Goal: Book appointment/travel/reservation

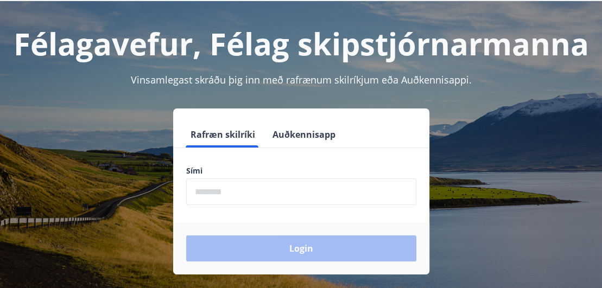
scroll to position [38, 0]
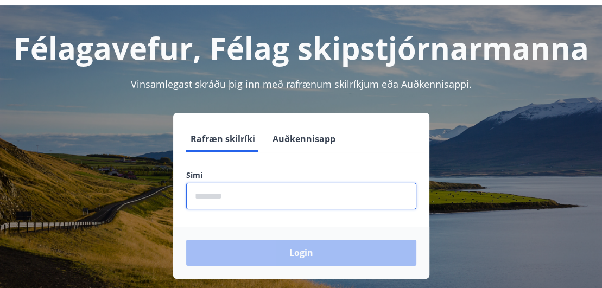
click at [202, 199] on input "phone" at bounding box center [301, 196] width 230 height 27
type input "********"
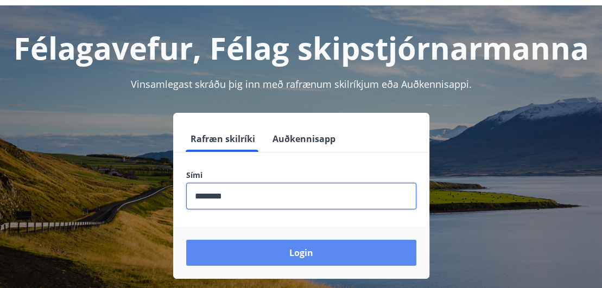
click at [251, 257] on button "Login" at bounding box center [301, 253] width 230 height 26
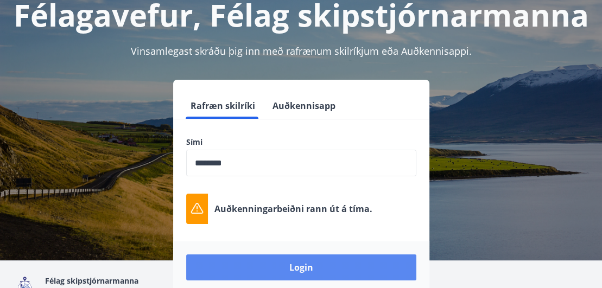
scroll to position [86, 0]
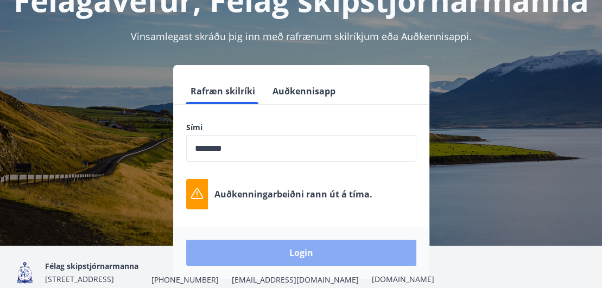
click at [275, 250] on button "Login" at bounding box center [301, 253] width 230 height 26
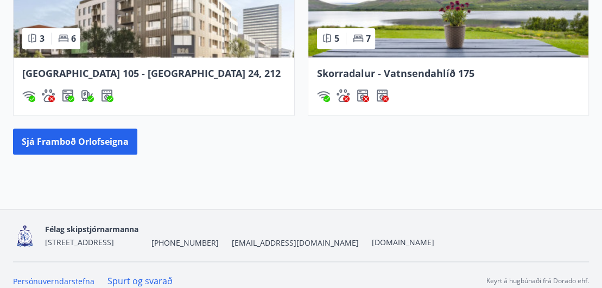
scroll to position [1006, 0]
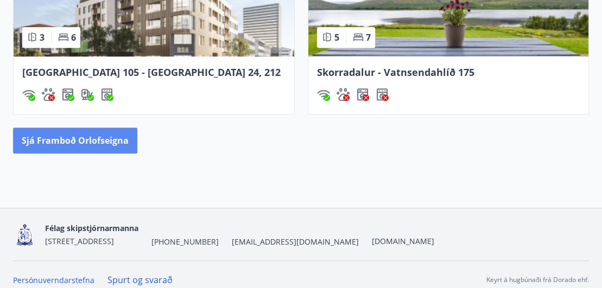
click at [49, 132] on button "Sjá framboð orlofseigna" at bounding box center [75, 141] width 124 height 26
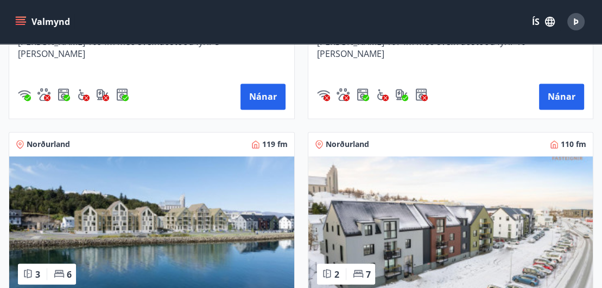
scroll to position [1724, 0]
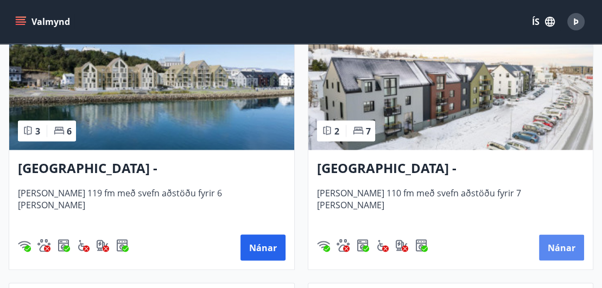
click at [549, 238] on button "Nánar" at bounding box center [561, 248] width 45 height 26
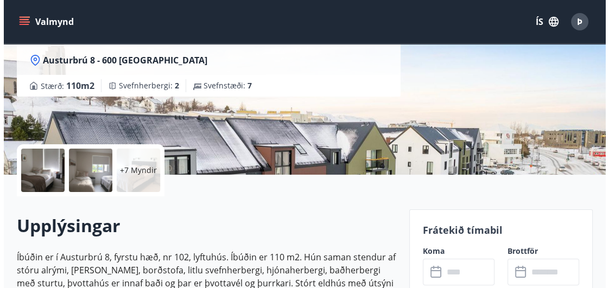
scroll to position [143, 0]
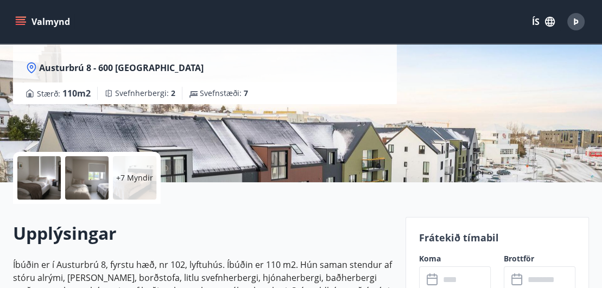
click at [31, 179] on div at bounding box center [38, 177] width 43 height 43
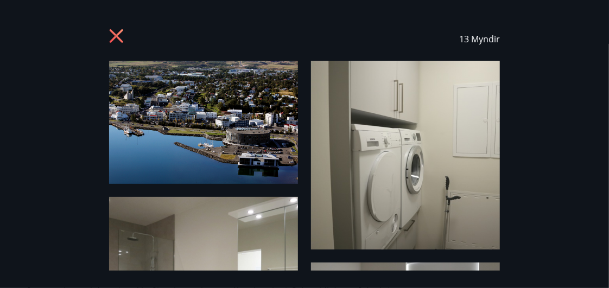
click at [167, 123] on img at bounding box center [203, 122] width 189 height 123
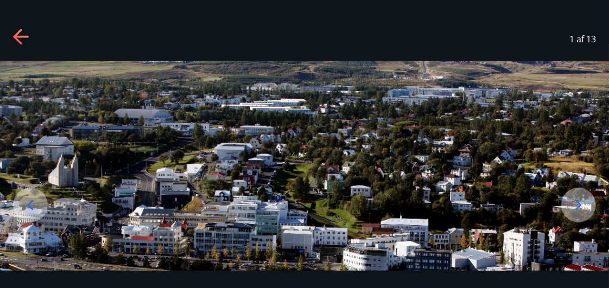
click at [579, 203] on icon at bounding box center [579, 205] width 6 height 10
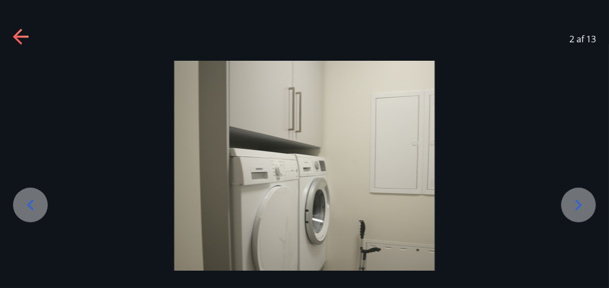
click at [579, 203] on icon at bounding box center [579, 205] width 6 height 10
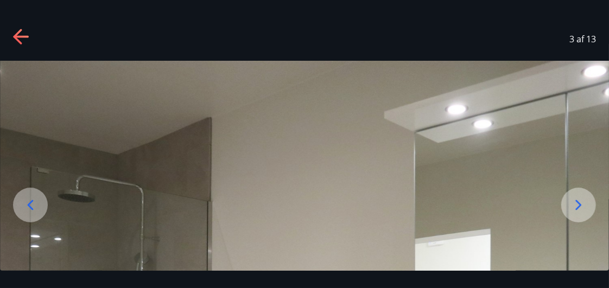
click at [579, 203] on icon at bounding box center [579, 205] width 6 height 10
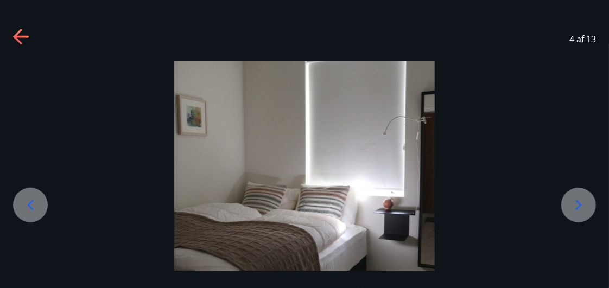
click at [579, 203] on icon at bounding box center [579, 205] width 6 height 10
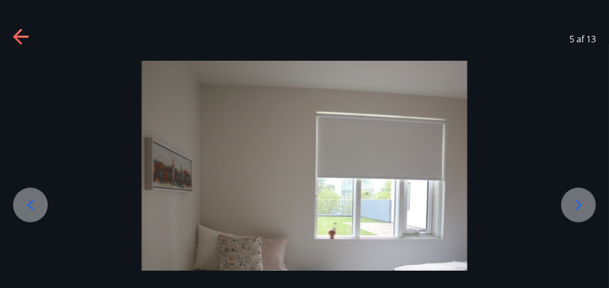
click at [579, 203] on icon at bounding box center [579, 205] width 6 height 10
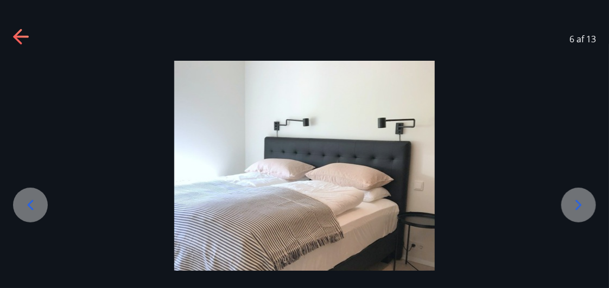
click at [579, 203] on icon at bounding box center [579, 205] width 6 height 10
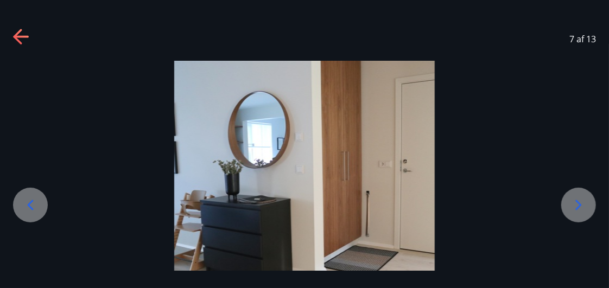
click at [579, 203] on icon at bounding box center [579, 205] width 6 height 10
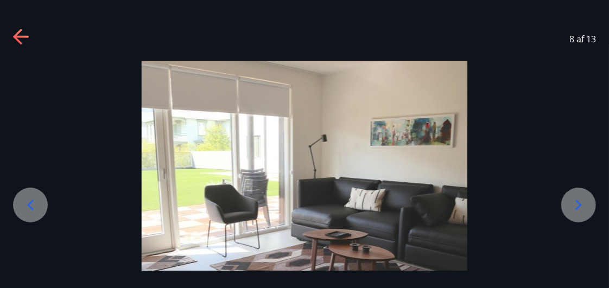
click at [579, 203] on icon at bounding box center [579, 205] width 6 height 10
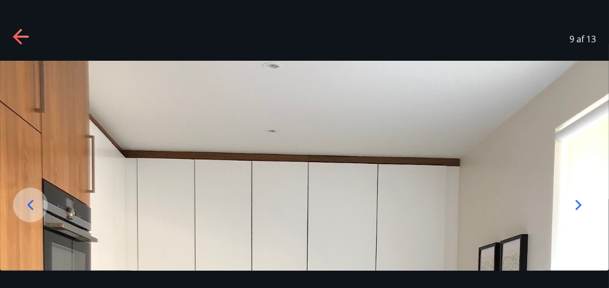
click at [579, 203] on icon at bounding box center [579, 205] width 6 height 10
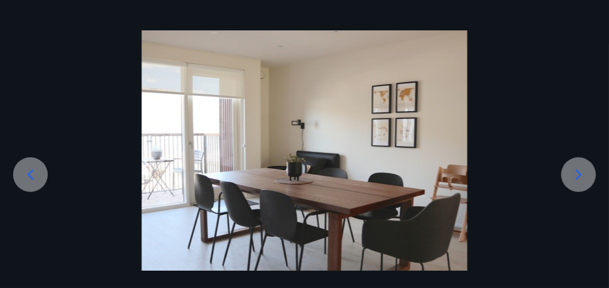
scroll to position [80, 0]
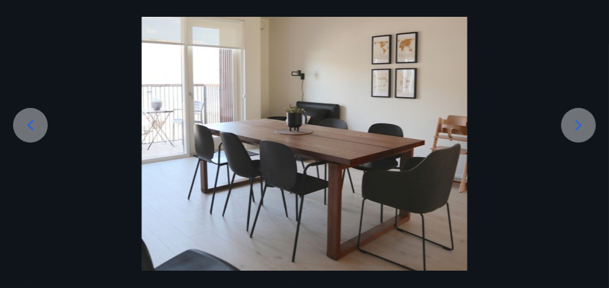
click at [29, 128] on icon at bounding box center [30, 125] width 17 height 17
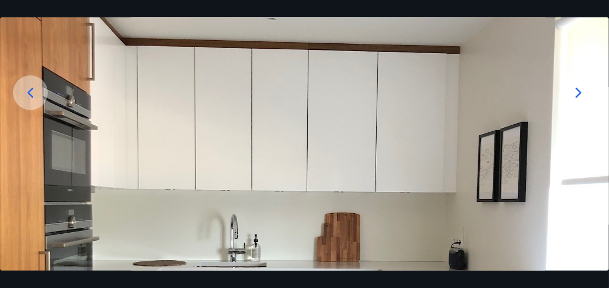
scroll to position [111, 0]
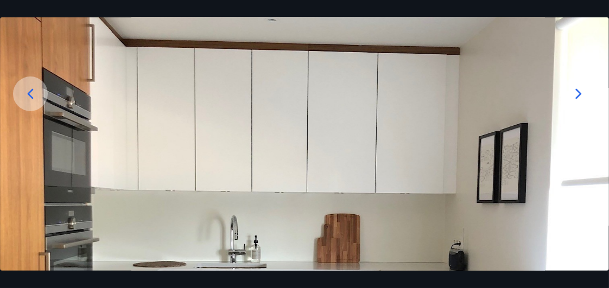
click at [580, 95] on icon at bounding box center [579, 94] width 6 height 10
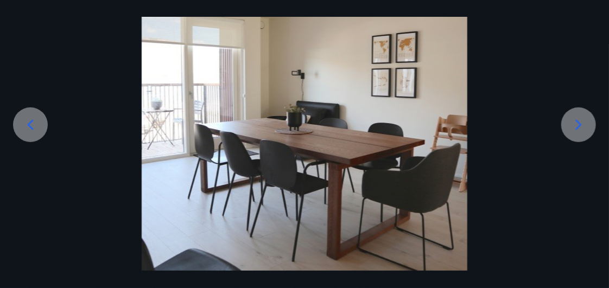
scroll to position [80, 0]
click at [580, 95] on div at bounding box center [304, 126] width 609 height 291
click at [575, 120] on icon at bounding box center [578, 125] width 17 height 17
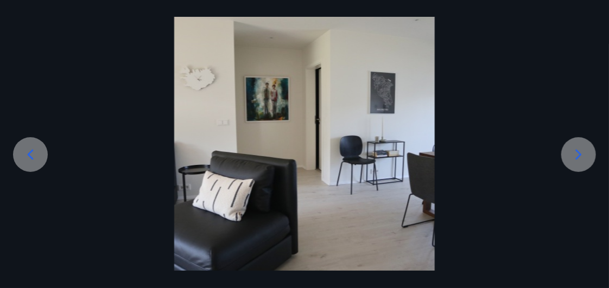
scroll to position [50, 0]
click at [575, 151] on icon at bounding box center [578, 155] width 17 height 17
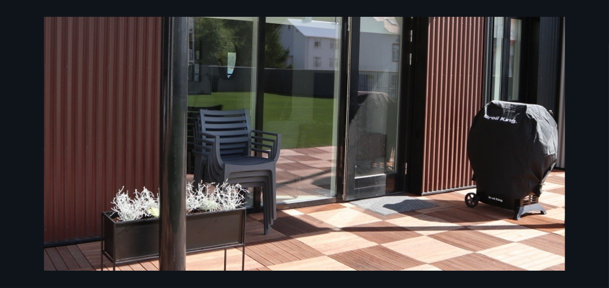
scroll to position [176, 0]
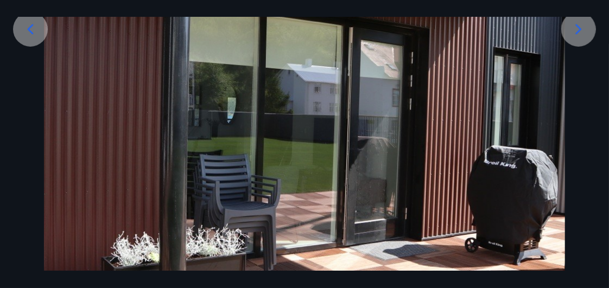
click at [579, 31] on icon at bounding box center [579, 29] width 6 height 10
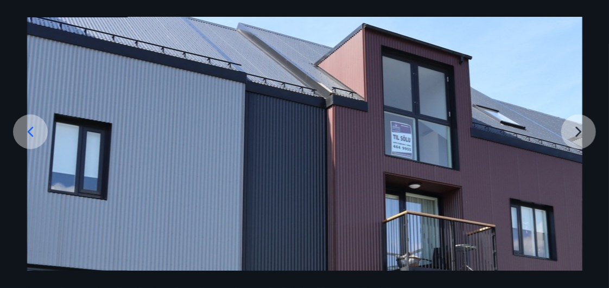
scroll to position [71, 0]
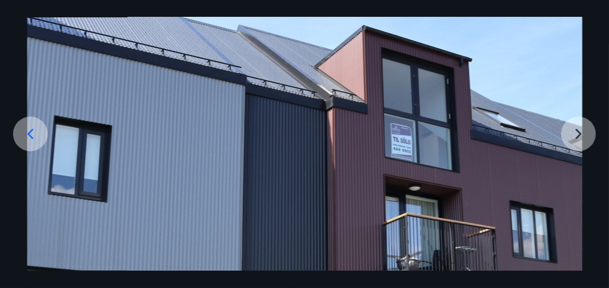
click at [573, 134] on img at bounding box center [305, 250] width 556 height 521
click at [577, 130] on img at bounding box center [305, 250] width 556 height 521
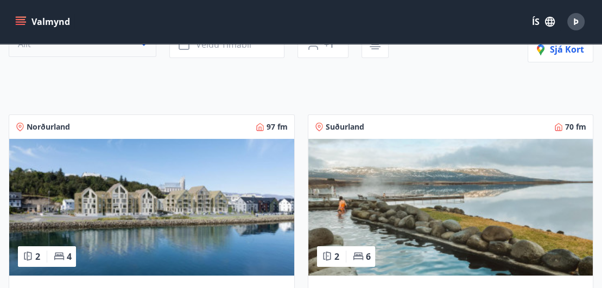
scroll to position [191, 0]
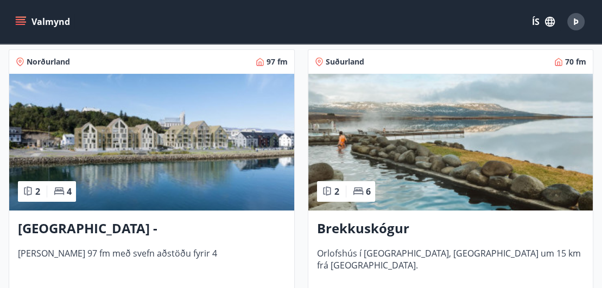
click at [134, 133] on img at bounding box center [151, 142] width 285 height 137
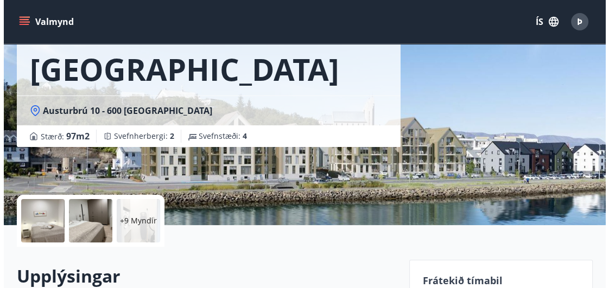
scroll to position [191, 0]
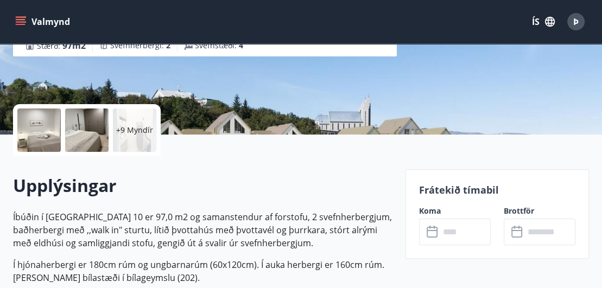
click at [32, 125] on div at bounding box center [38, 130] width 43 height 43
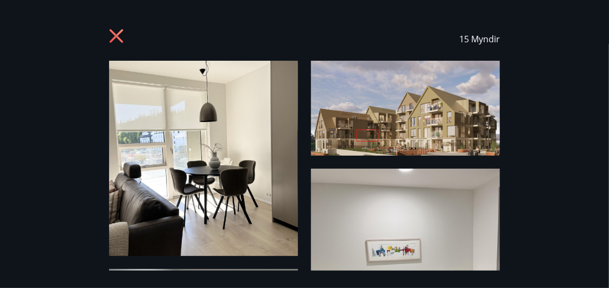
click at [244, 205] on img at bounding box center [203, 159] width 189 height 196
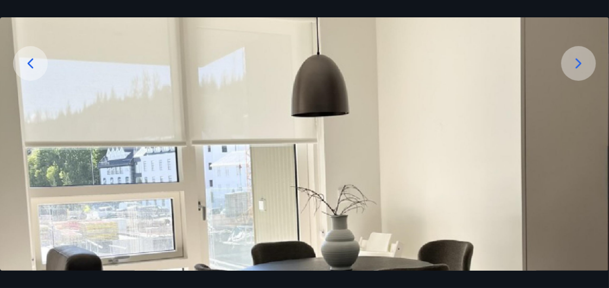
scroll to position [96, 0]
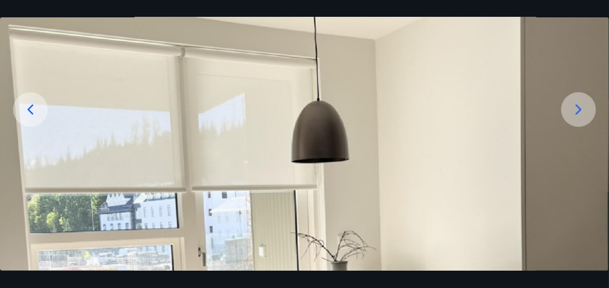
click at [582, 106] on icon at bounding box center [578, 109] width 17 height 17
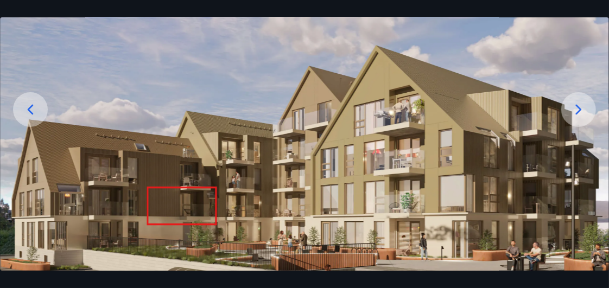
click at [584, 106] on icon at bounding box center [578, 109] width 17 height 17
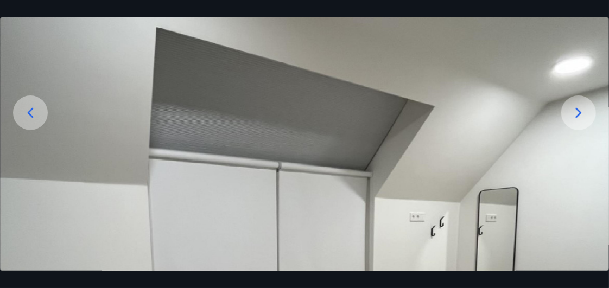
scroll to position [92, 0]
click at [576, 117] on icon at bounding box center [578, 112] width 17 height 17
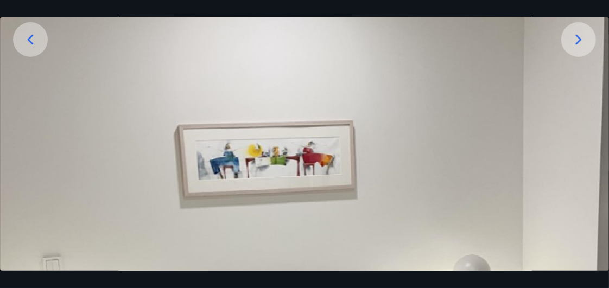
scroll to position [89, 0]
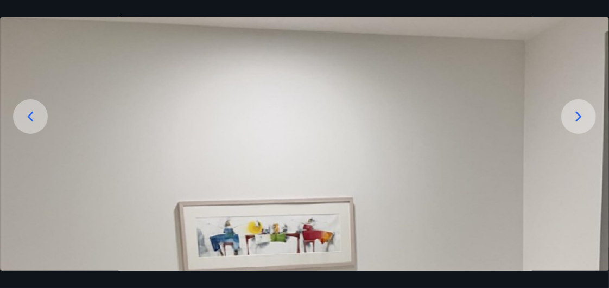
click at [582, 109] on icon at bounding box center [578, 116] width 17 height 17
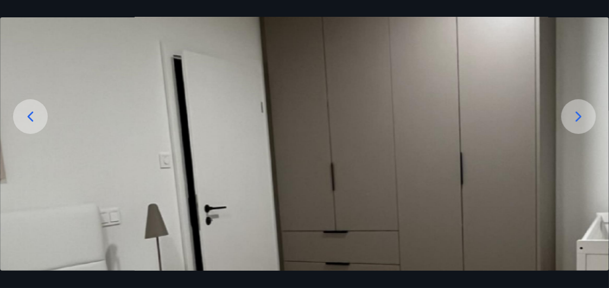
click at [573, 115] on icon at bounding box center [578, 116] width 17 height 17
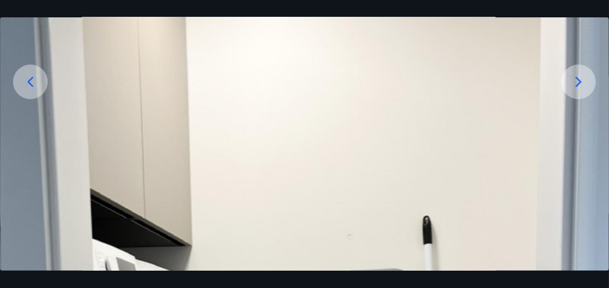
scroll to position [123, 0]
click at [571, 81] on icon at bounding box center [578, 82] width 17 height 17
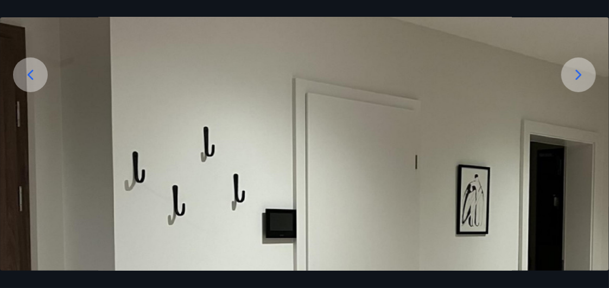
scroll to position [129, 0]
click at [574, 76] on icon at bounding box center [578, 75] width 17 height 17
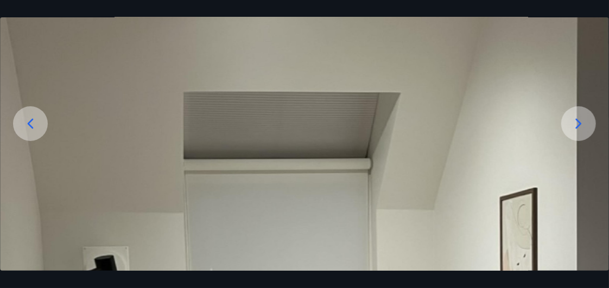
scroll to position [0, 0]
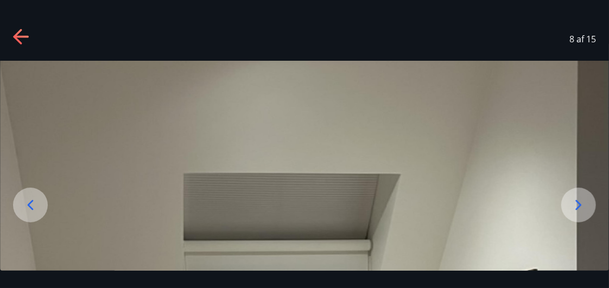
click at [577, 204] on icon at bounding box center [578, 205] width 17 height 17
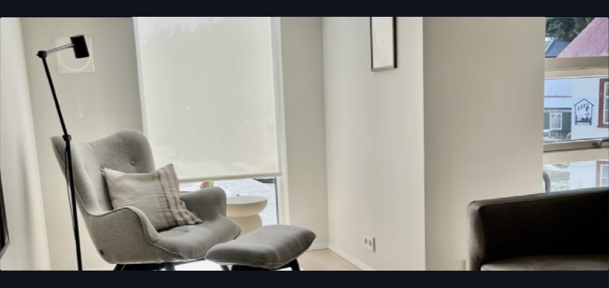
scroll to position [115, 0]
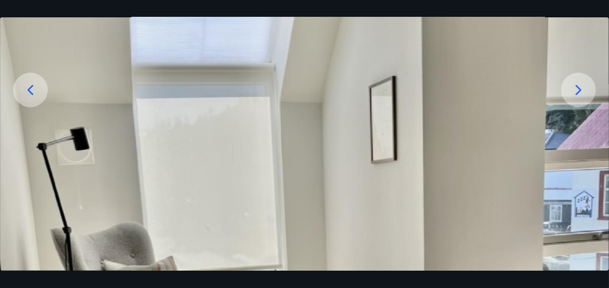
click at [583, 93] on icon at bounding box center [578, 89] width 17 height 17
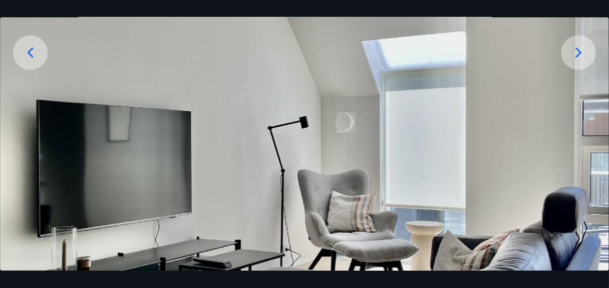
scroll to position [120, 0]
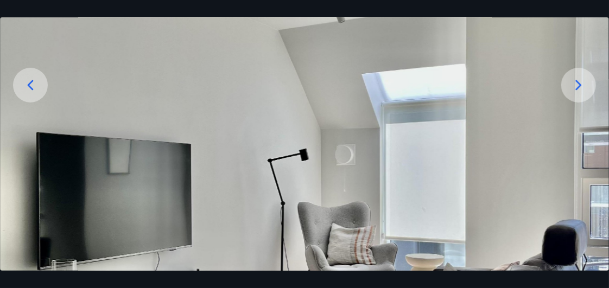
click at [577, 77] on icon at bounding box center [578, 85] width 17 height 17
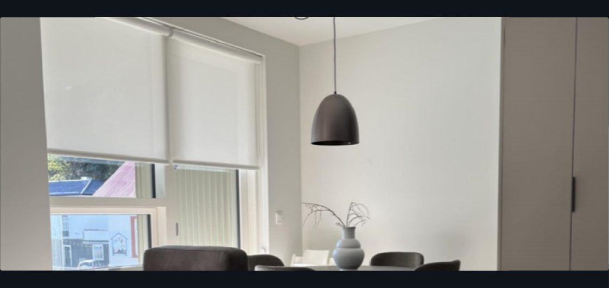
scroll to position [168, 0]
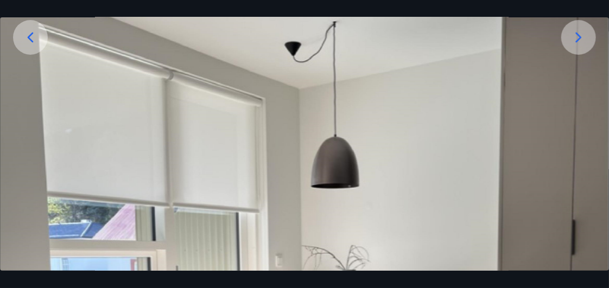
click at [575, 35] on icon at bounding box center [578, 37] width 17 height 17
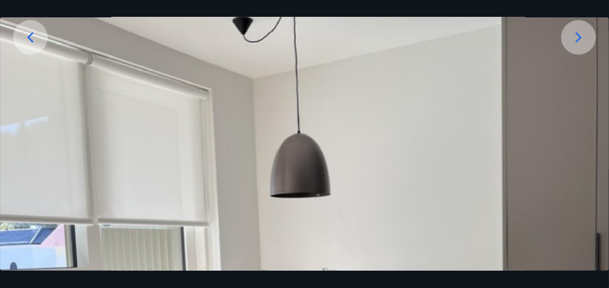
click at [581, 36] on icon at bounding box center [579, 37] width 6 height 10
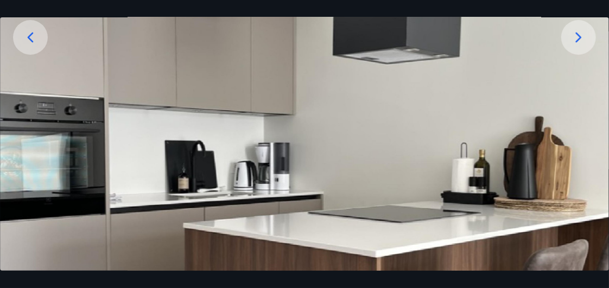
click at [594, 26] on img at bounding box center [304, 228] width 609 height 671
click at [571, 39] on icon at bounding box center [578, 37] width 17 height 17
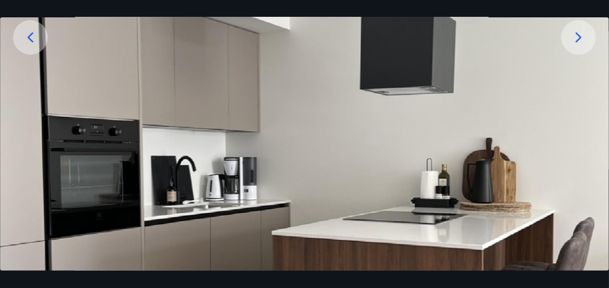
click at [571, 39] on icon at bounding box center [578, 37] width 17 height 17
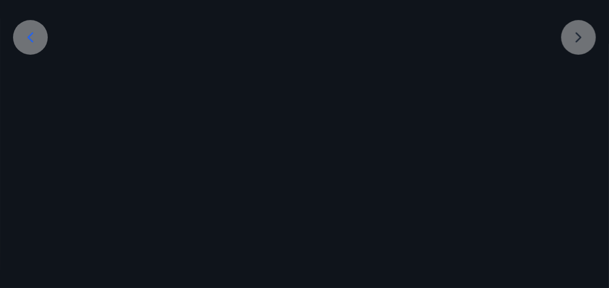
scroll to position [13, 0]
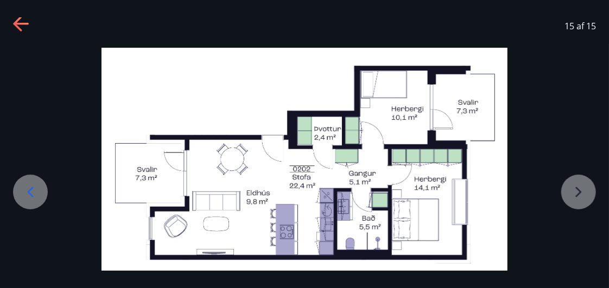
click at [31, 193] on icon at bounding box center [30, 192] width 17 height 17
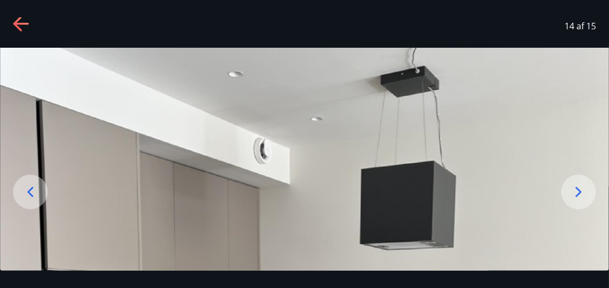
scroll to position [168, 0]
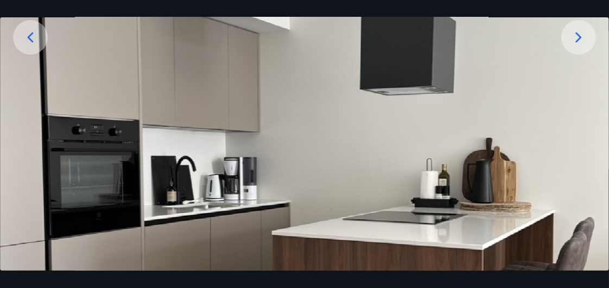
click at [31, 193] on img at bounding box center [304, 215] width 609 height 645
drag, startPoint x: 19, startPoint y: 25, endPoint x: 30, endPoint y: 30, distance: 12.6
click at [30, 30] on div at bounding box center [30, 37] width 35 height 35
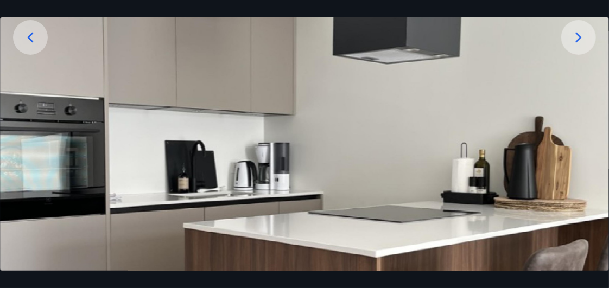
click at [27, 32] on icon at bounding box center [30, 37] width 17 height 17
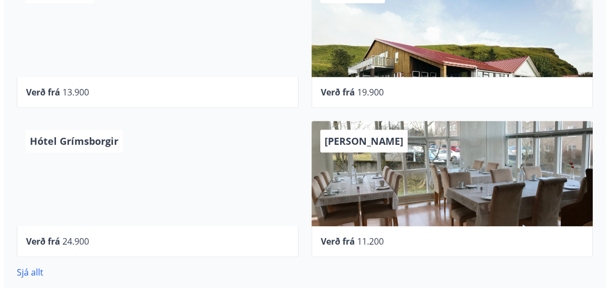
scroll to position [422, 0]
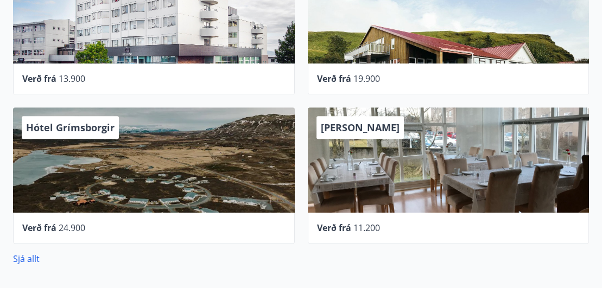
click at [104, 186] on div "Hótel Grímsborgir" at bounding box center [154, 160] width 282 height 105
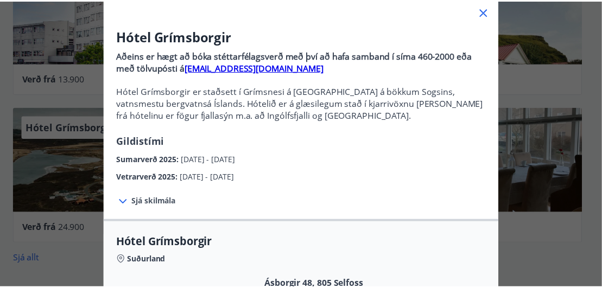
scroll to position [0, 0]
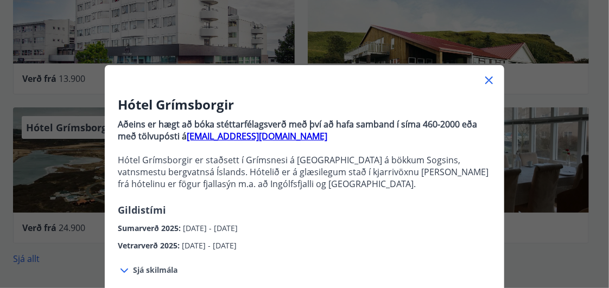
click at [486, 78] on icon at bounding box center [489, 80] width 13 height 13
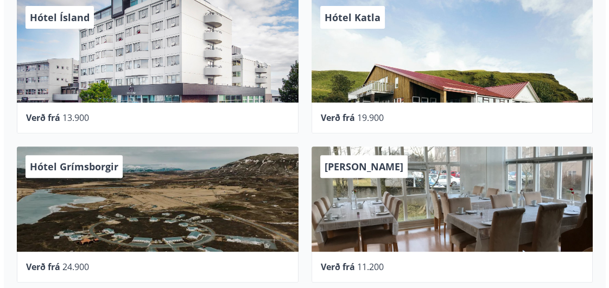
scroll to position [326, 0]
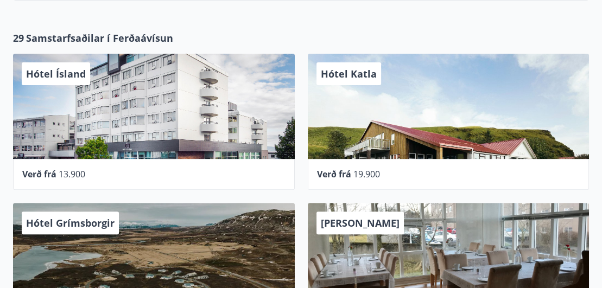
click at [379, 110] on div "Hótel Katla" at bounding box center [449, 106] width 282 height 105
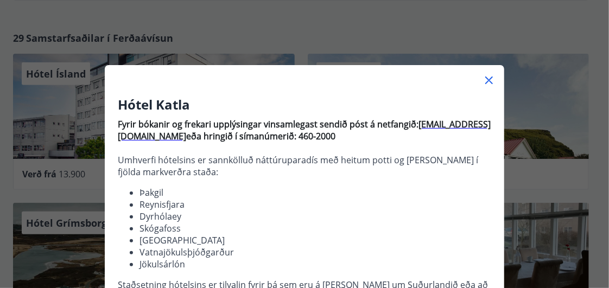
scroll to position [143, 0]
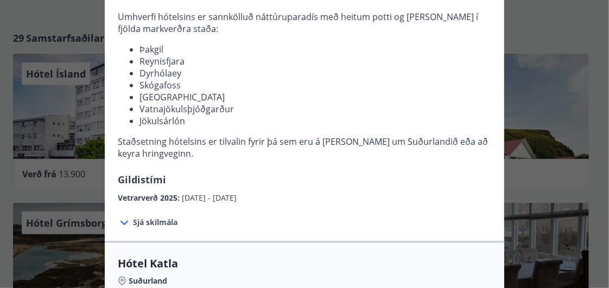
click at [154, 222] on span "Sjá skilmála" at bounding box center [155, 222] width 45 height 11
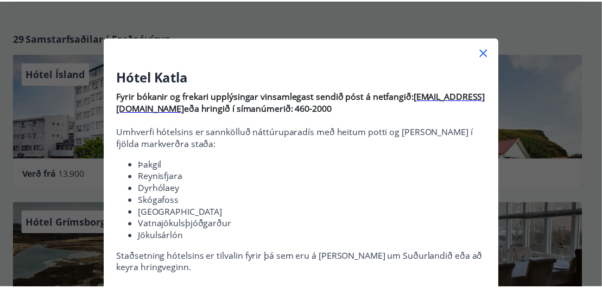
scroll to position [0, 0]
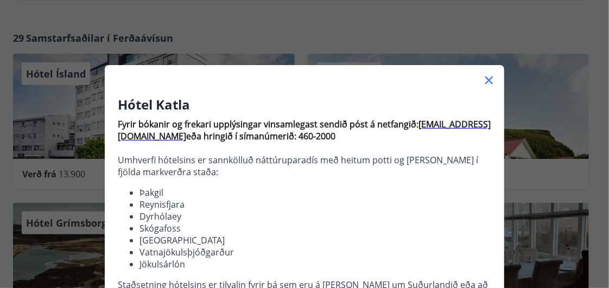
click at [486, 77] on icon at bounding box center [489, 80] width 13 height 13
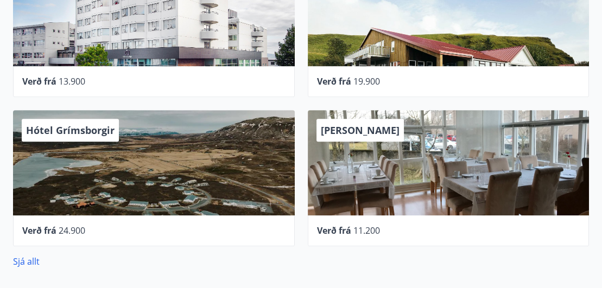
scroll to position [422, 0]
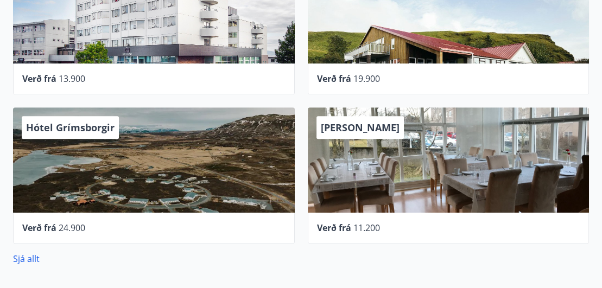
click at [398, 175] on div "[PERSON_NAME]" at bounding box center [449, 160] width 282 height 105
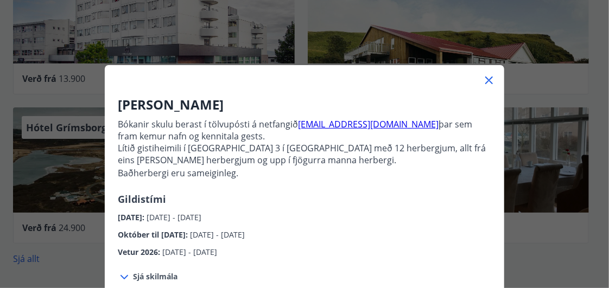
click at [487, 79] on icon at bounding box center [490, 81] width 8 height 8
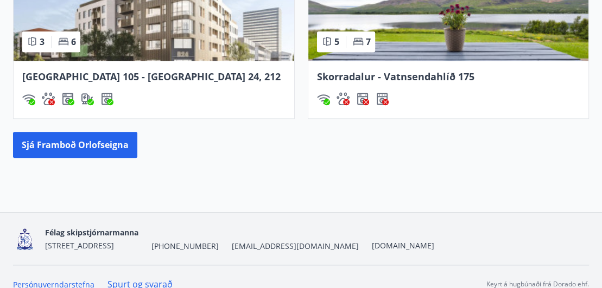
scroll to position [1015, 0]
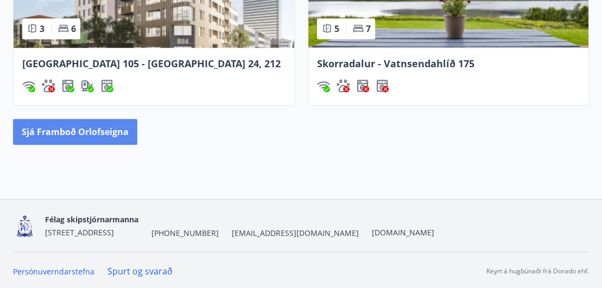
click at [85, 129] on button "Sjá framboð orlofseigna" at bounding box center [75, 132] width 124 height 26
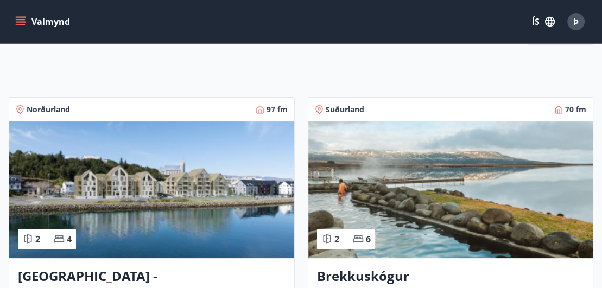
scroll to position [191, 0]
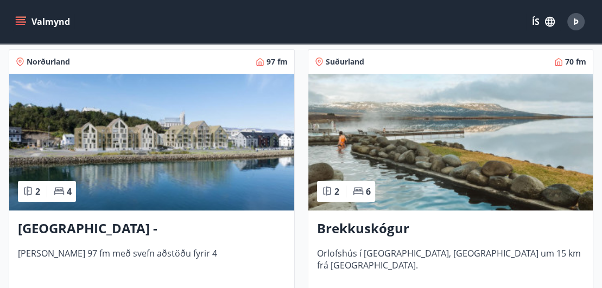
click at [360, 227] on h3 "Brekkuskógur" at bounding box center [451, 229] width 268 height 20
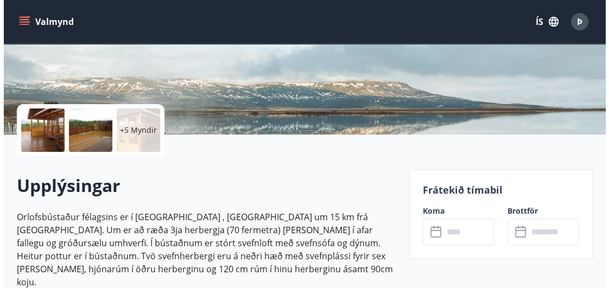
scroll to position [240, 0]
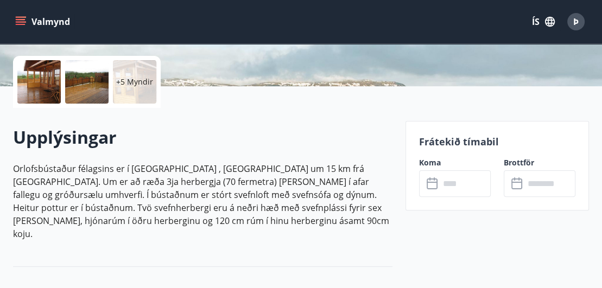
click at [35, 74] on div at bounding box center [38, 81] width 43 height 43
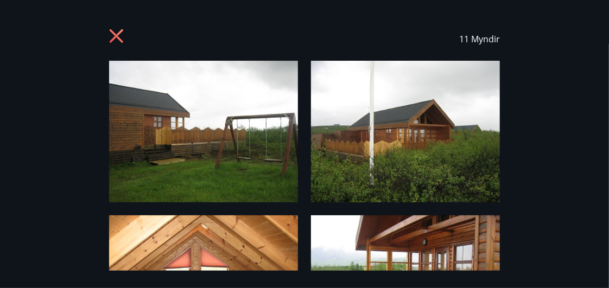
click at [205, 153] on img at bounding box center [203, 132] width 189 height 142
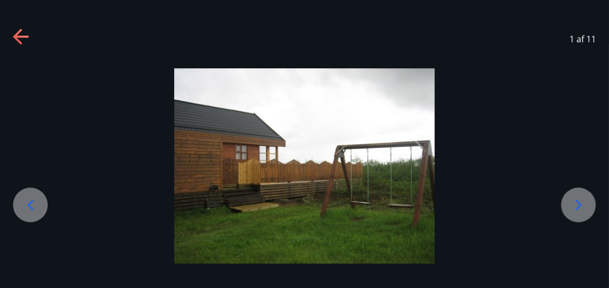
click at [573, 204] on icon at bounding box center [578, 205] width 17 height 17
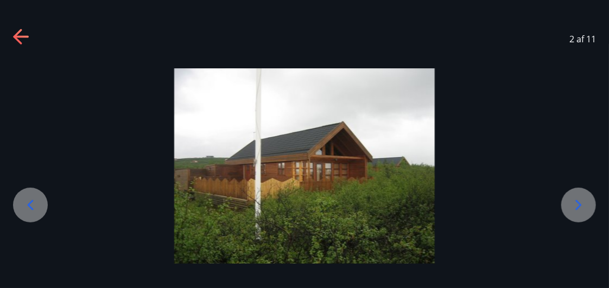
click at [571, 204] on icon at bounding box center [578, 205] width 17 height 17
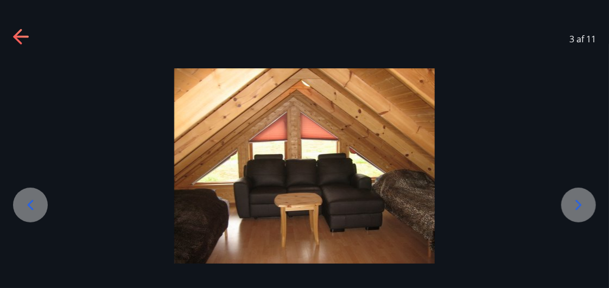
click at [575, 206] on icon at bounding box center [578, 205] width 17 height 17
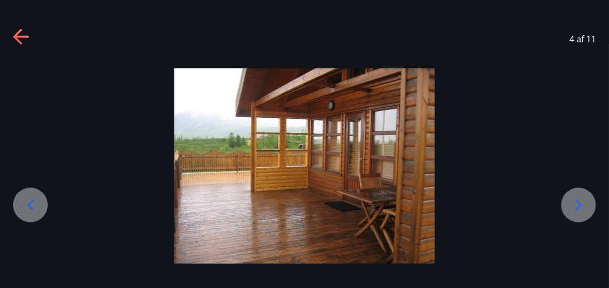
click at [575, 206] on icon at bounding box center [578, 205] width 17 height 17
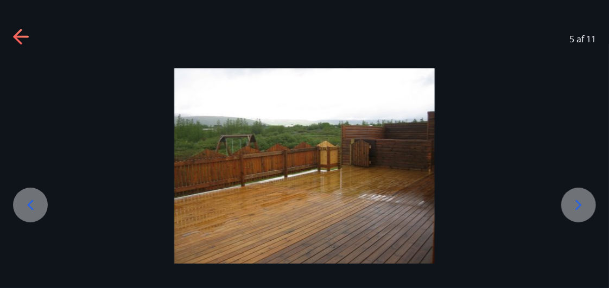
click at [575, 206] on icon at bounding box center [578, 205] width 17 height 17
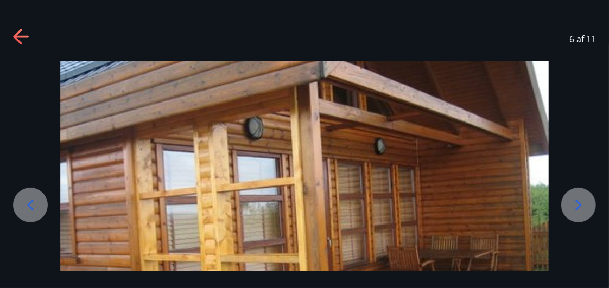
click at [575, 206] on icon at bounding box center [578, 205] width 17 height 17
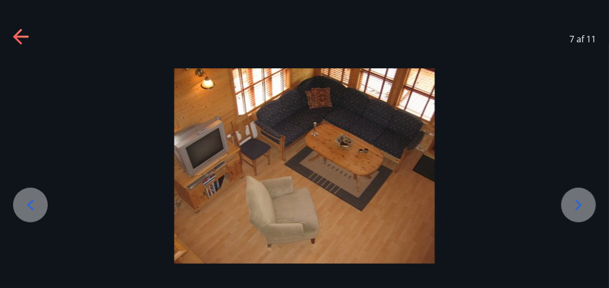
click at [575, 206] on icon at bounding box center [578, 205] width 17 height 17
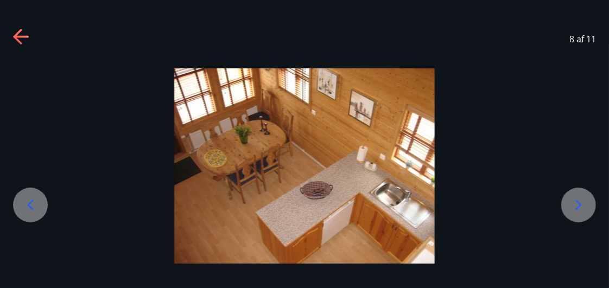
click at [575, 206] on icon at bounding box center [578, 205] width 17 height 17
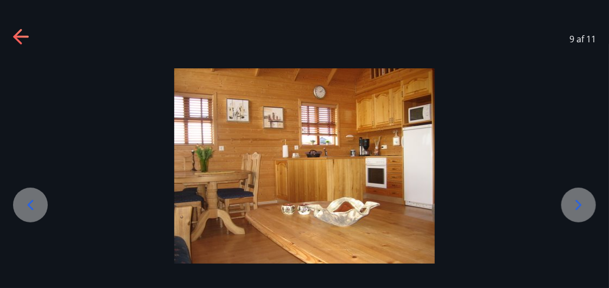
click at [575, 206] on icon at bounding box center [578, 205] width 17 height 17
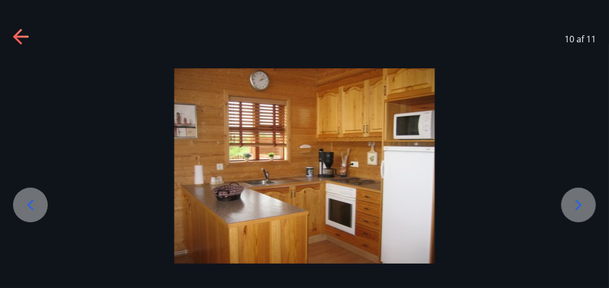
click at [575, 206] on icon at bounding box center [578, 205] width 17 height 17
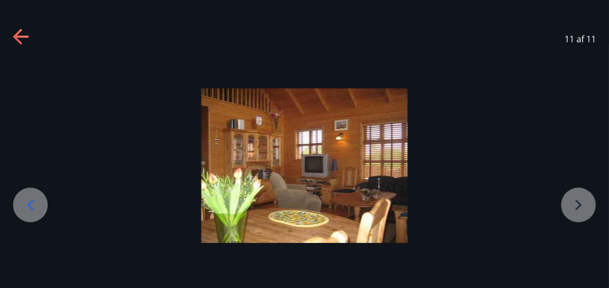
click at [575, 206] on div at bounding box center [304, 166] width 609 height 155
click at [574, 204] on div at bounding box center [304, 166] width 609 height 155
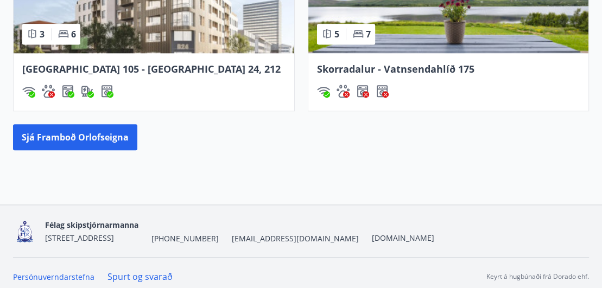
scroll to position [1015, 0]
